Goal: Task Accomplishment & Management: Use online tool/utility

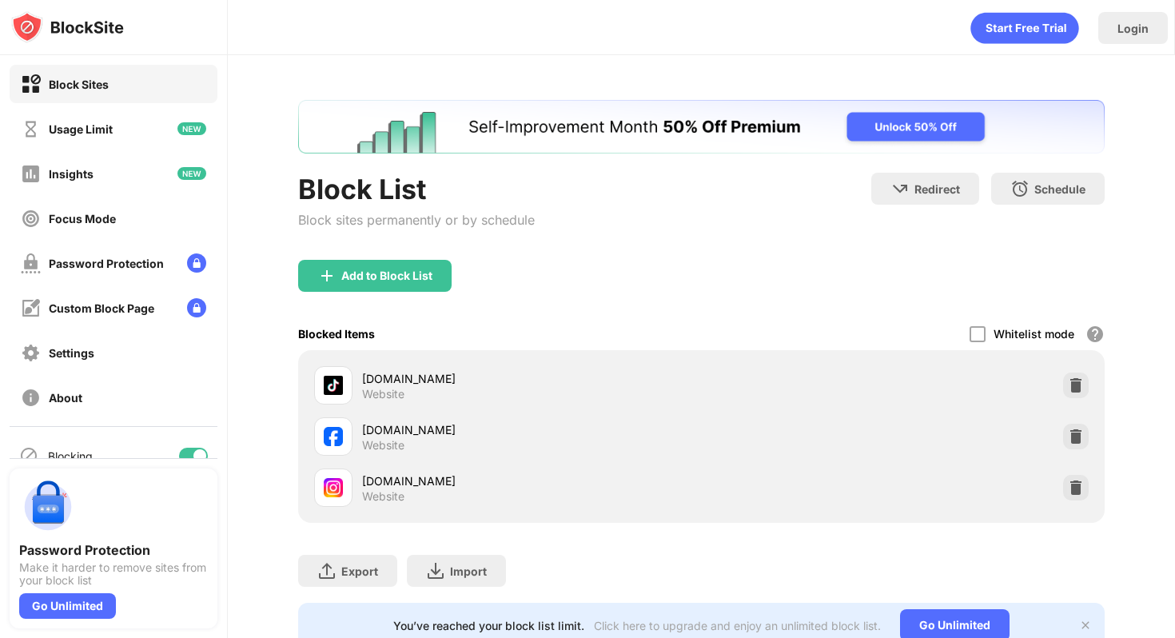
click at [1086, 489] on div at bounding box center [1076, 488] width 26 height 26
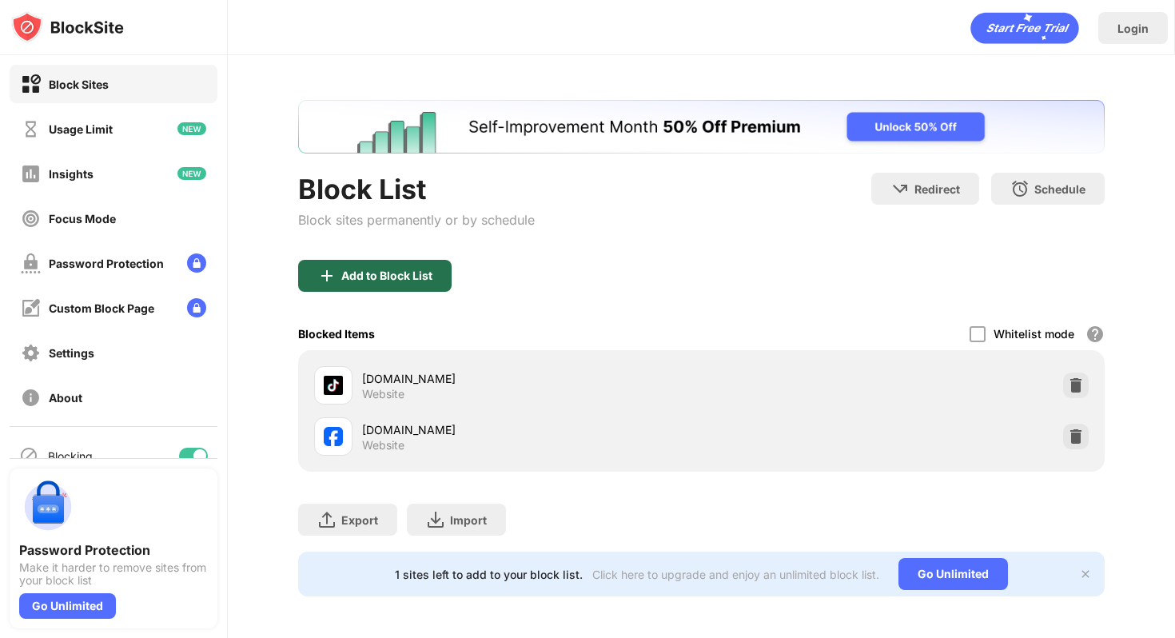
click at [361, 279] on div "Add to Block List" at bounding box center [386, 275] width 91 height 13
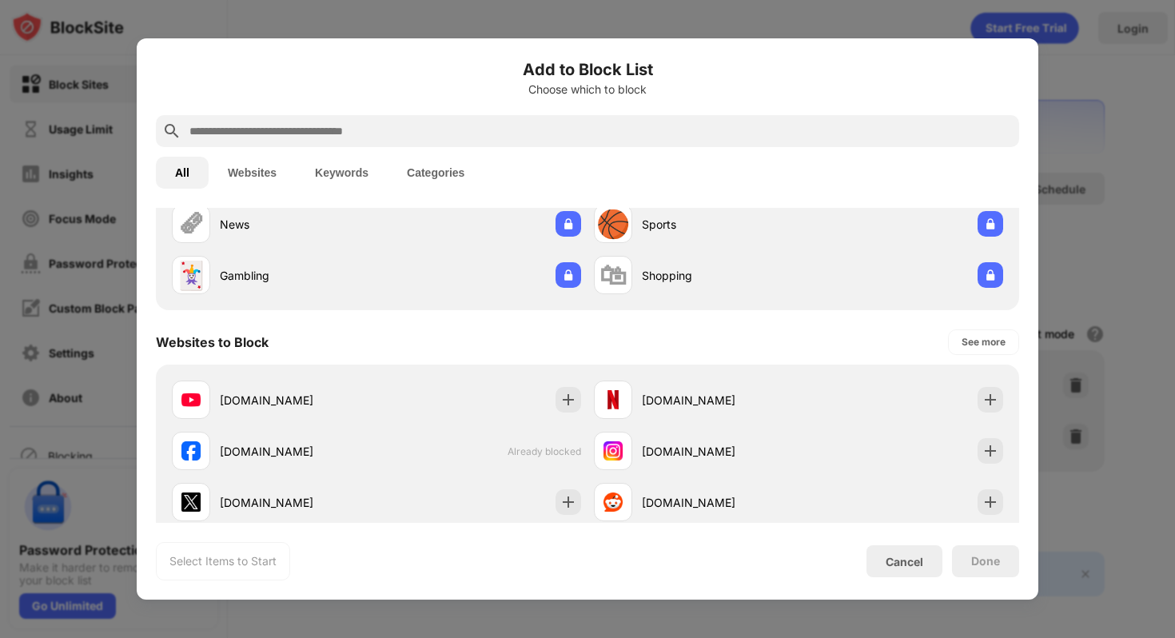
scroll to position [263, 0]
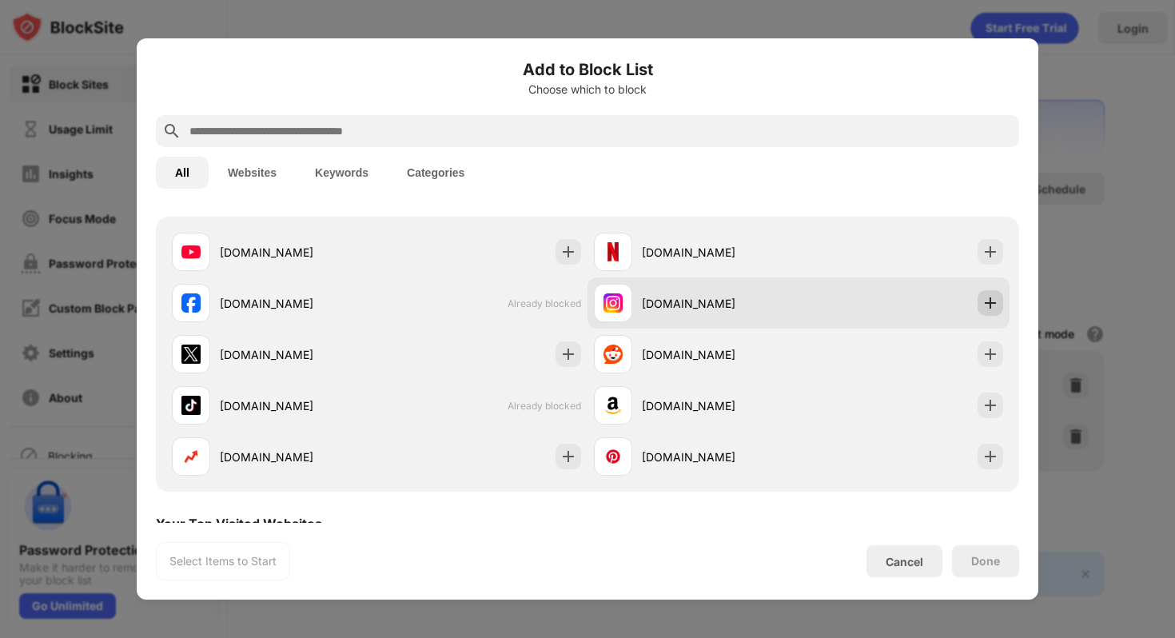
click at [997, 297] on img at bounding box center [991, 303] width 16 height 16
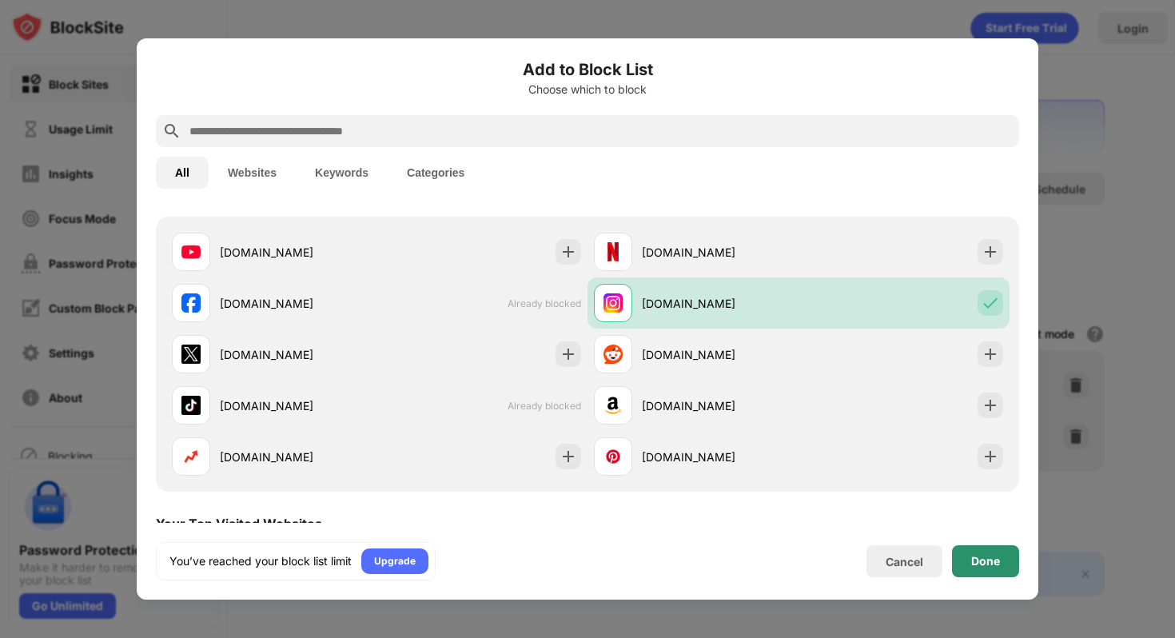
click at [990, 574] on div "Done" at bounding box center [985, 561] width 67 height 32
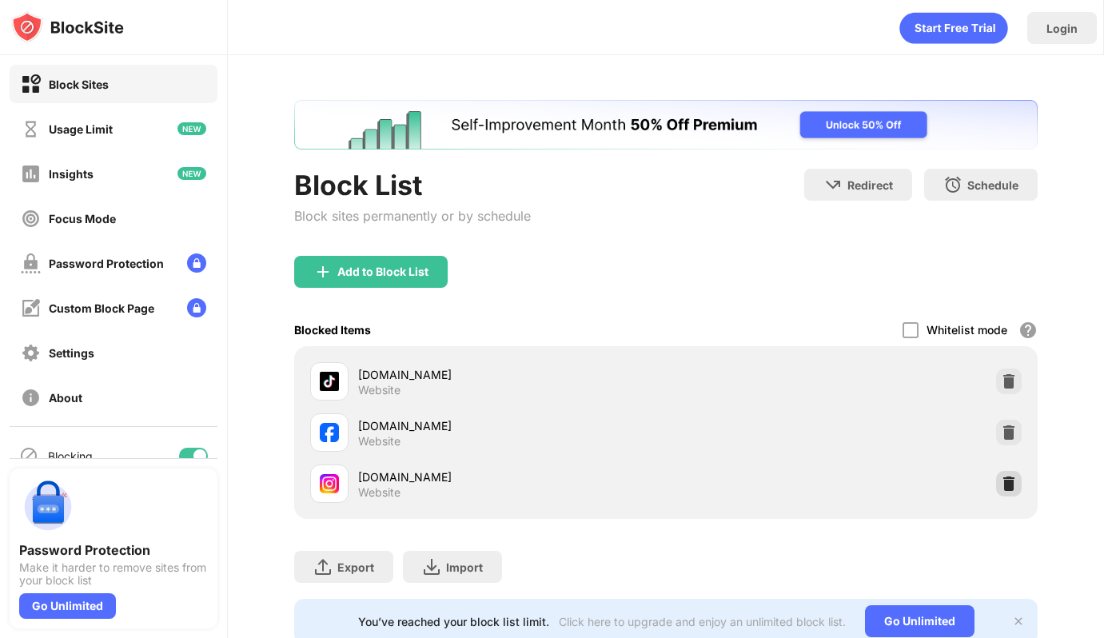
click at [607, 480] on img at bounding box center [1009, 484] width 16 height 16
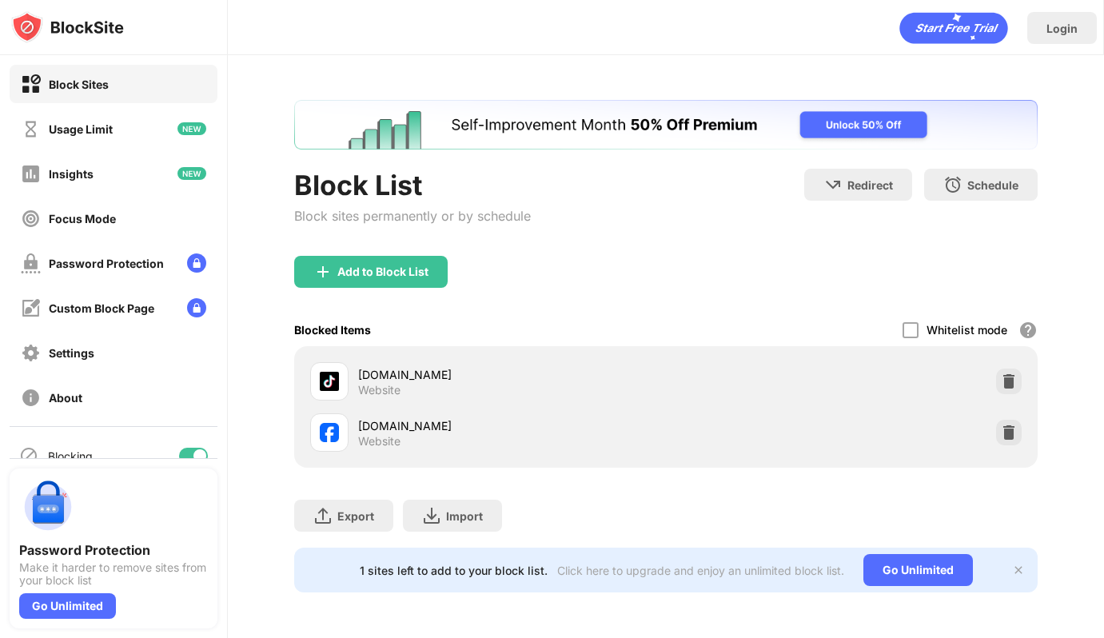
click at [437, 277] on div "Add to Block List" at bounding box center [371, 272] width 154 height 32
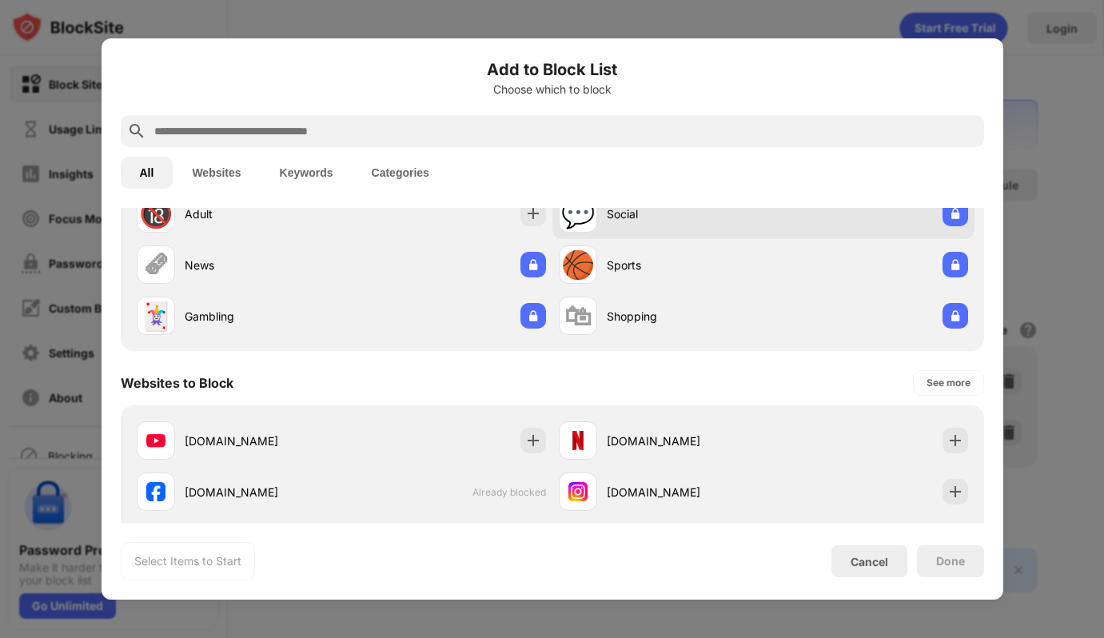
scroll to position [173, 0]
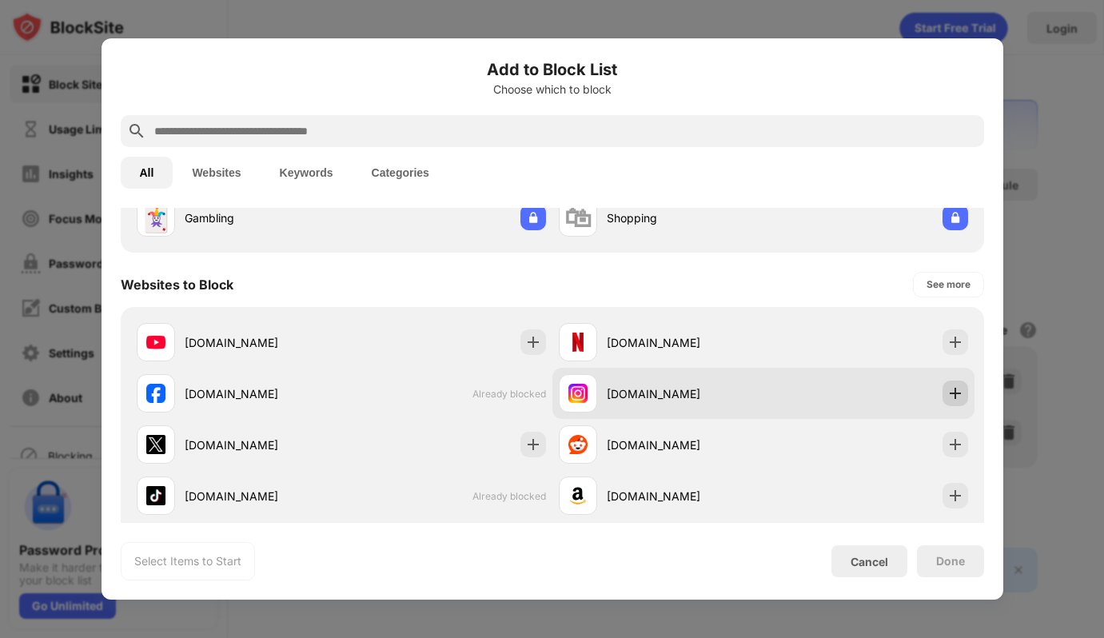
click at [607, 400] on img at bounding box center [955, 393] width 16 height 16
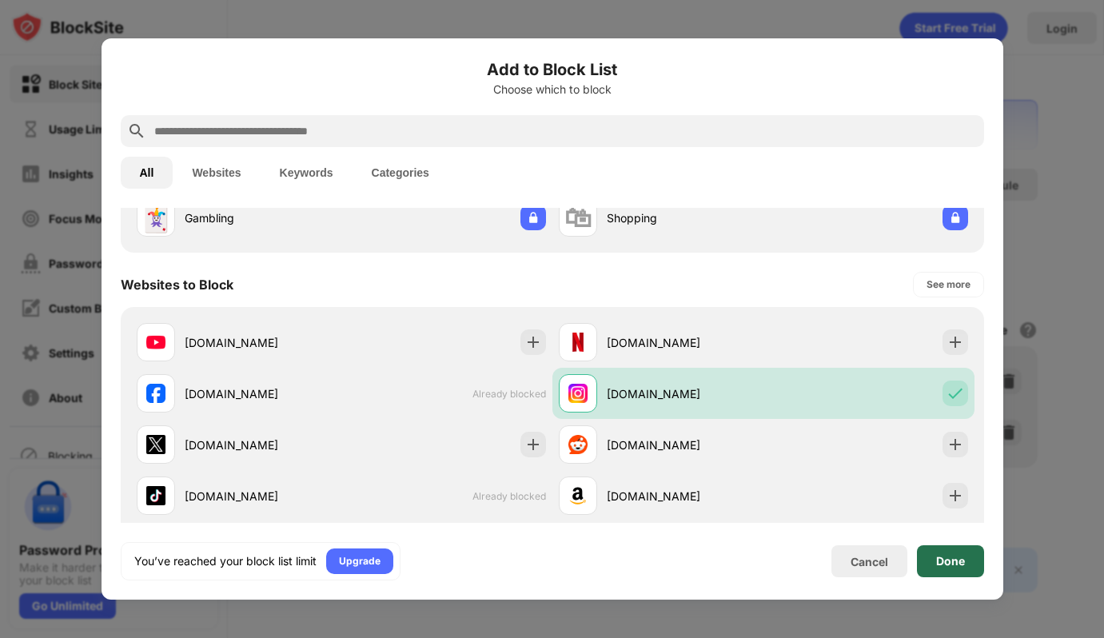
click at [607, 573] on div "Done" at bounding box center [950, 561] width 67 height 32
